Goal: Navigation & Orientation: Find specific page/section

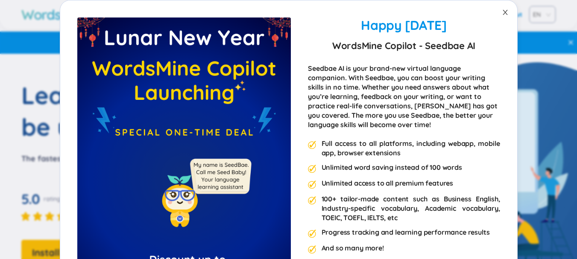
click at [506, 8] on span "Close" at bounding box center [505, 12] width 24 height 24
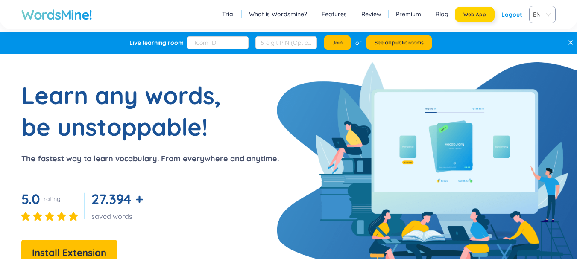
click at [481, 18] on button "Web App" at bounding box center [475, 14] width 40 height 15
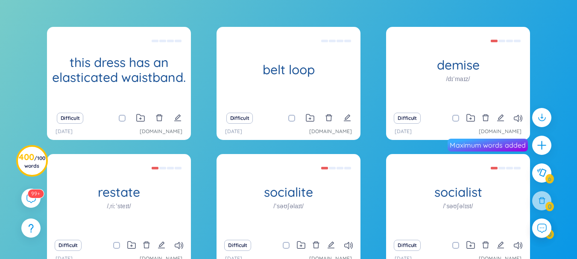
scroll to position [165, 0]
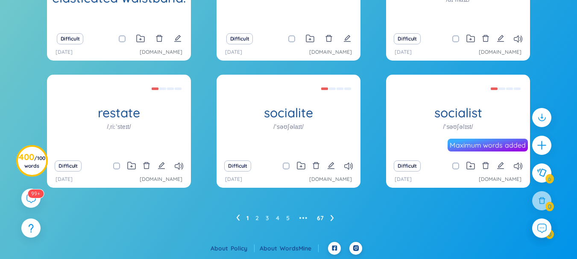
click at [321, 220] on link "67" at bounding box center [320, 218] width 7 height 13
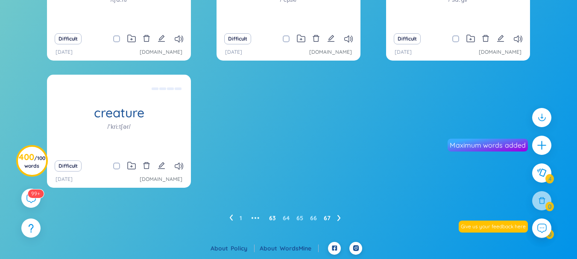
click at [274, 219] on link "63" at bounding box center [272, 218] width 7 height 13
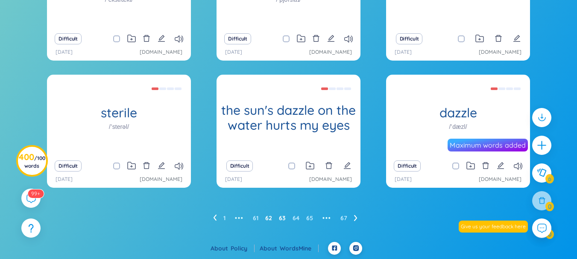
click at [268, 217] on link "62" at bounding box center [268, 218] width 7 height 13
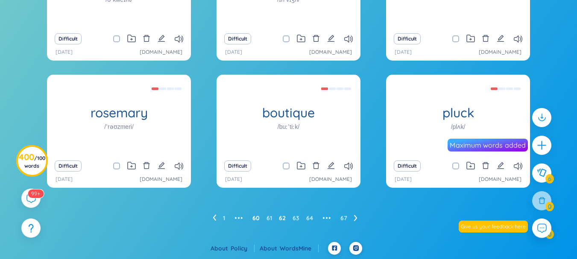
click at [254, 219] on link "60" at bounding box center [255, 218] width 7 height 13
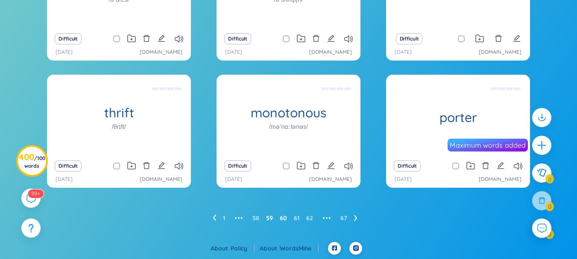
click at [268, 218] on link "59" at bounding box center [269, 218] width 7 height 13
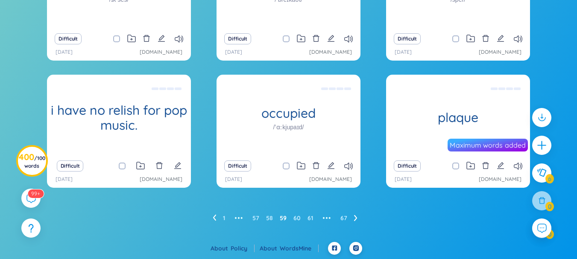
click at [292, 219] on ul "1 ••• 57 58 59 60 61 ••• 67" at bounding box center [289, 218] width 152 height 14
click at [297, 219] on link "60" at bounding box center [296, 218] width 7 height 13
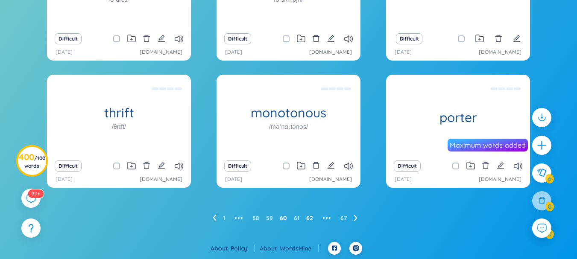
click at [309, 221] on link "62" at bounding box center [309, 218] width 7 height 13
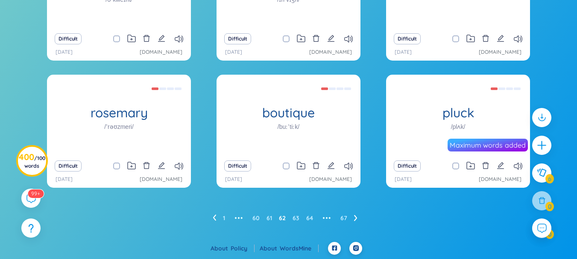
click at [272, 219] on ul "1 ••• 60 61 62 63 64 ••• 67" at bounding box center [289, 218] width 152 height 14
click at [268, 219] on link "61" at bounding box center [269, 218] width 6 height 13
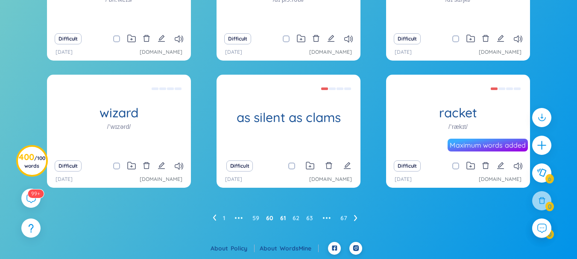
click at [268, 217] on link "60" at bounding box center [269, 218] width 7 height 13
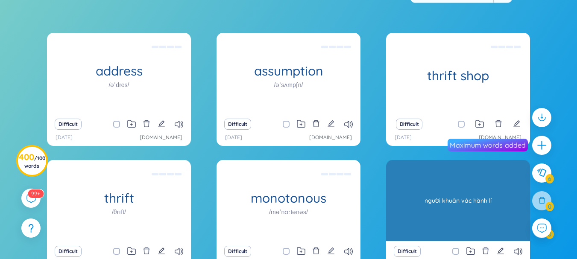
scroll to position [37, 0]
